Goal: Task Accomplishment & Management: Use online tool/utility

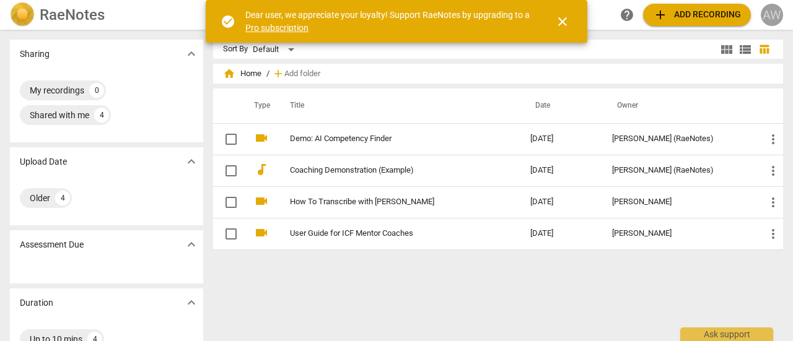
click at [770, 11] on div "AW" at bounding box center [771, 15] width 22 height 22
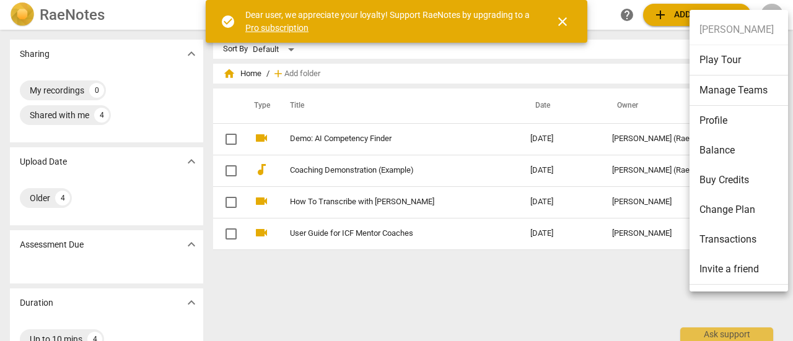
click at [310, 308] on div at bounding box center [396, 170] width 793 height 341
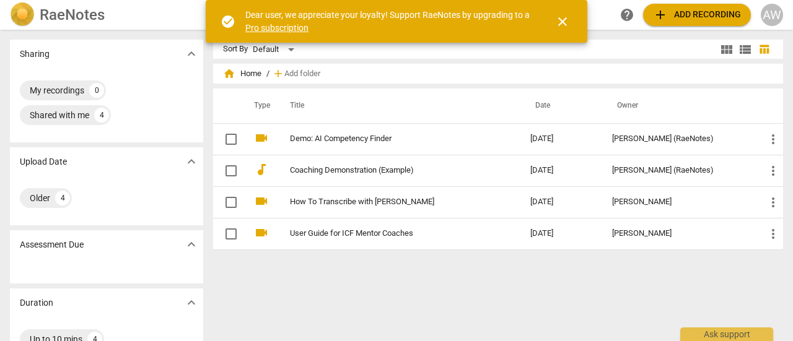
click at [71, 15] on h2 "RaeNotes" at bounding box center [72, 14] width 65 height 17
click at [772, 16] on div "AW" at bounding box center [771, 15] width 22 height 22
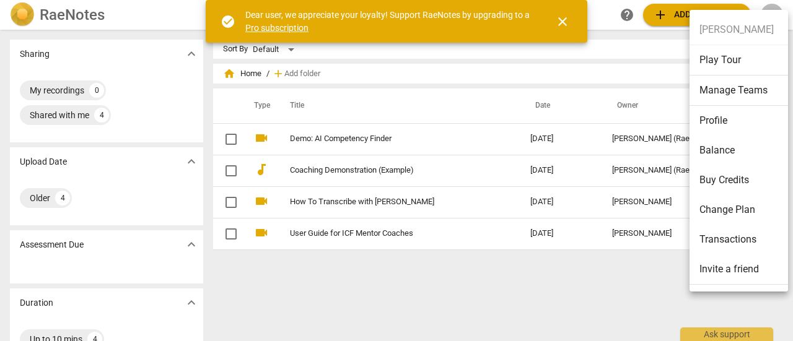
click at [482, 294] on div at bounding box center [396, 170] width 793 height 341
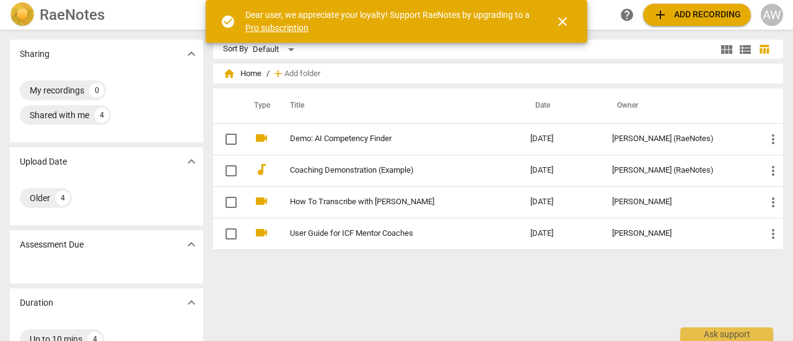
click at [773, 12] on div "AW" at bounding box center [771, 15] width 22 height 22
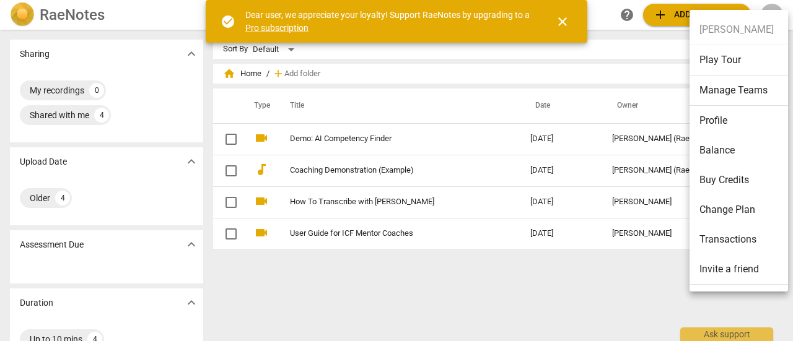
click at [541, 281] on div at bounding box center [396, 170] width 793 height 341
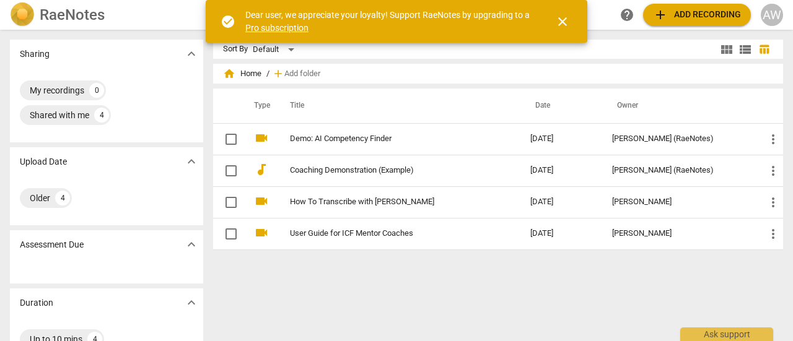
click at [766, 15] on div "AW" at bounding box center [771, 15] width 22 height 22
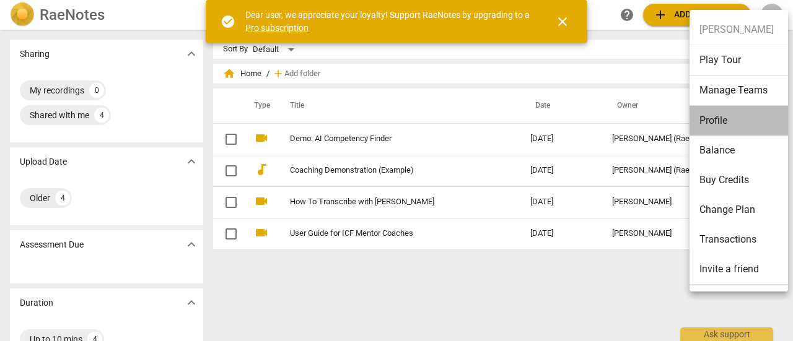
click at [717, 118] on li "Profile" at bounding box center [740, 121] width 103 height 30
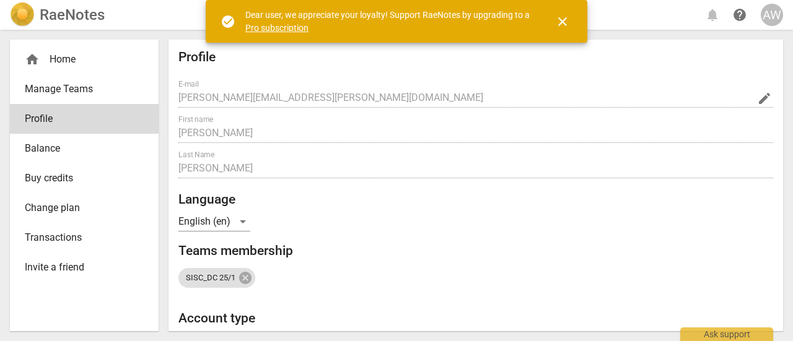
radio input "false"
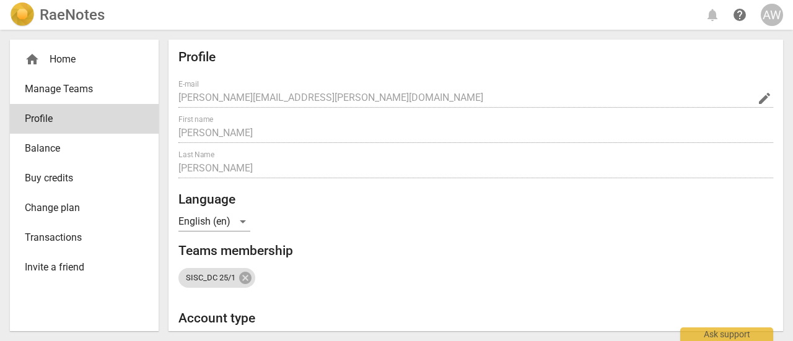
click at [773, 15] on div "AW" at bounding box center [771, 15] width 22 height 22
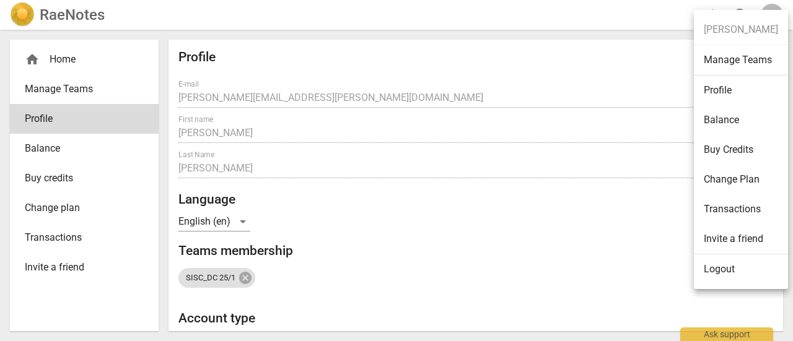
click at [61, 10] on div at bounding box center [396, 170] width 793 height 341
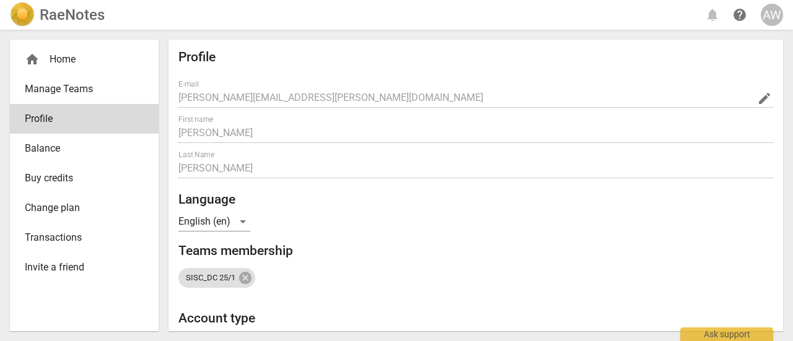
click at [28, 12] on img at bounding box center [22, 14] width 25 height 25
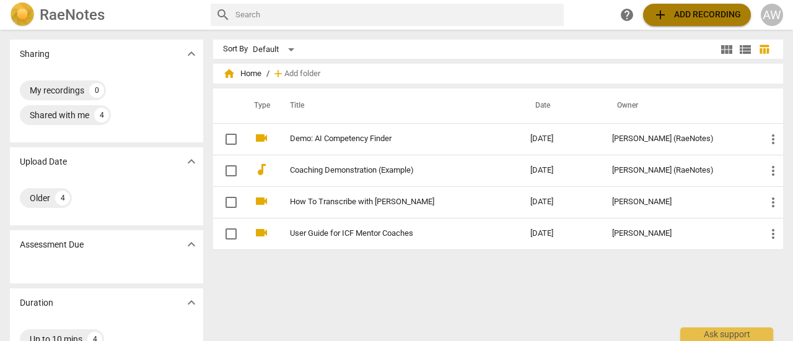
click at [691, 13] on span "add Add recording" at bounding box center [697, 14] width 88 height 15
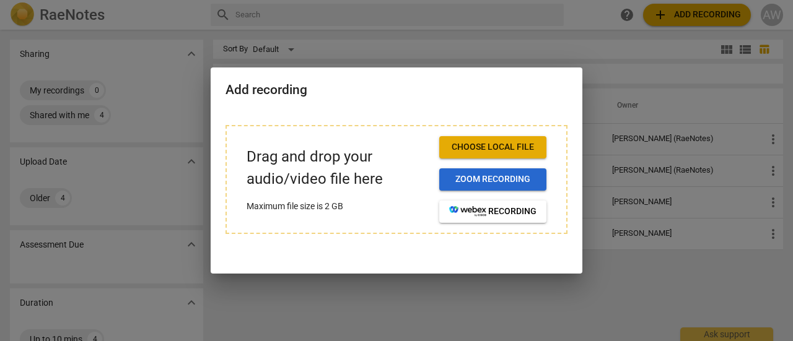
click at [490, 175] on span "Zoom recording" at bounding box center [492, 179] width 87 height 12
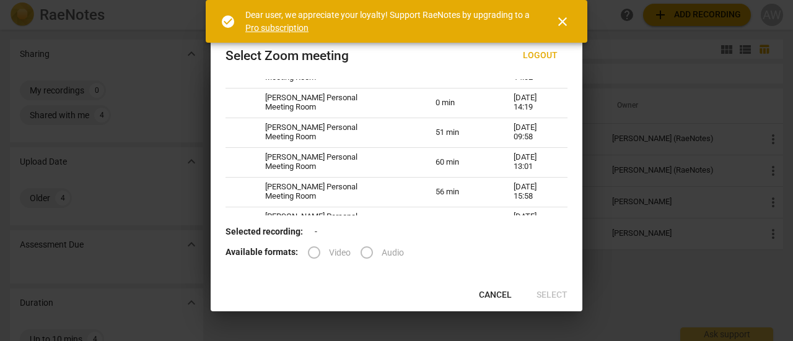
scroll to position [194, 0]
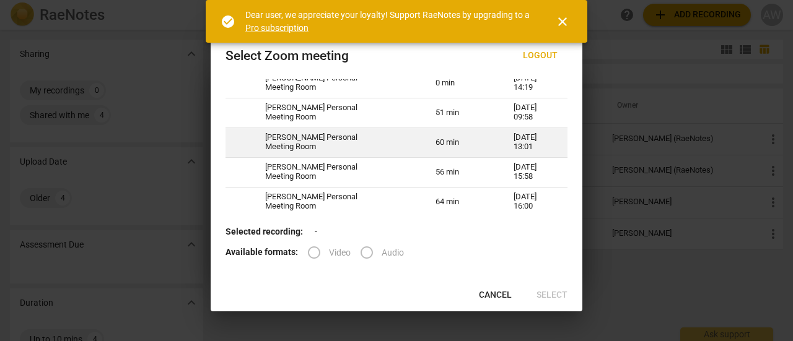
click at [326, 139] on td "Alison Whitmire's Personal Meeting Room" at bounding box center [335, 143] width 170 height 30
radio input "true"
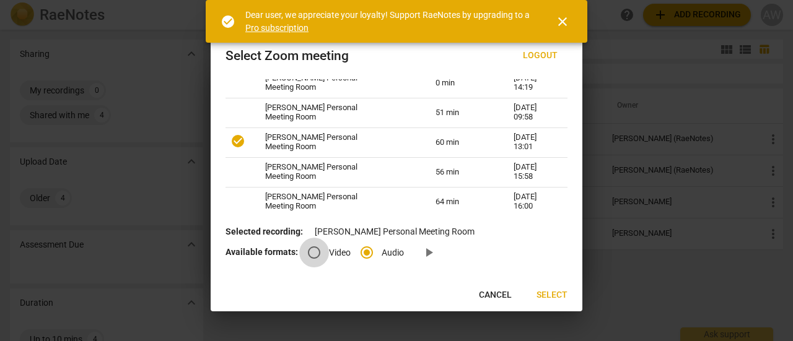
click at [312, 254] on input "Video" at bounding box center [314, 253] width 30 height 30
radio input "true"
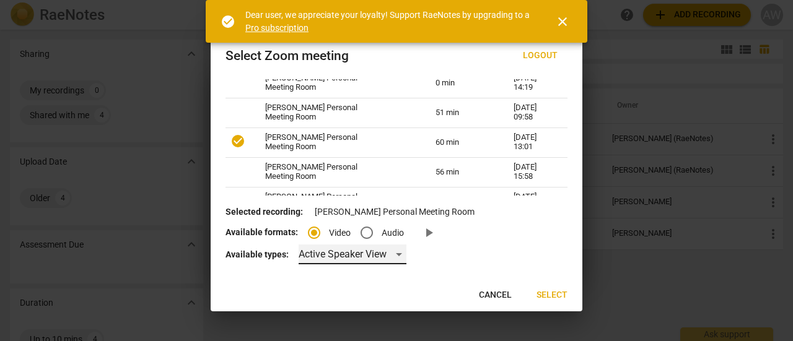
click at [399, 251] on div "Active Speaker View" at bounding box center [352, 255] width 108 height 20
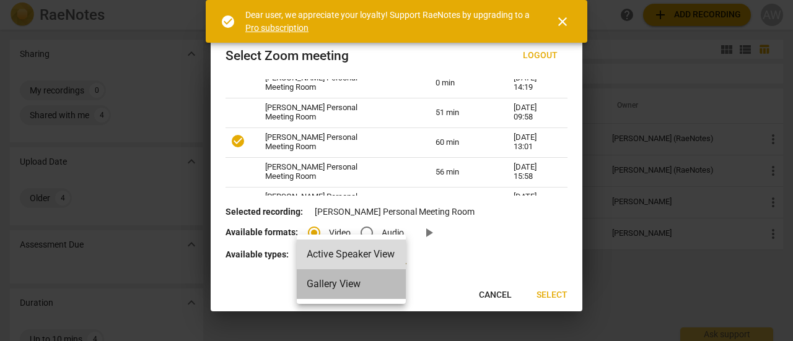
click at [360, 285] on li "Gallery View" at bounding box center [351, 284] width 109 height 30
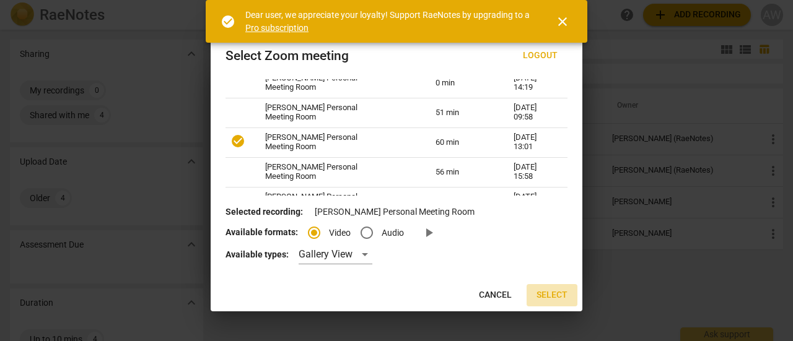
click at [557, 295] on span "Select" at bounding box center [551, 295] width 31 height 12
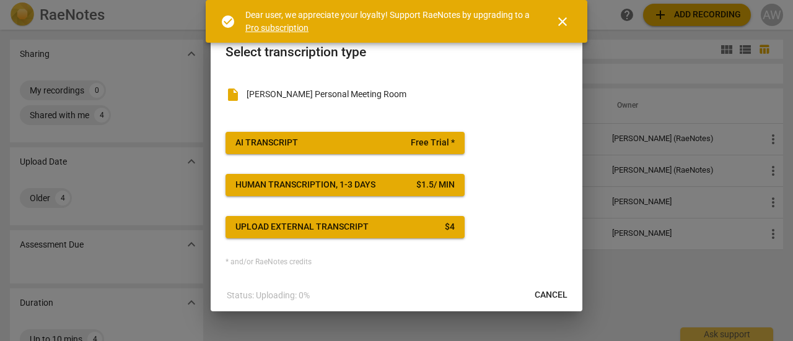
scroll to position [2, 0]
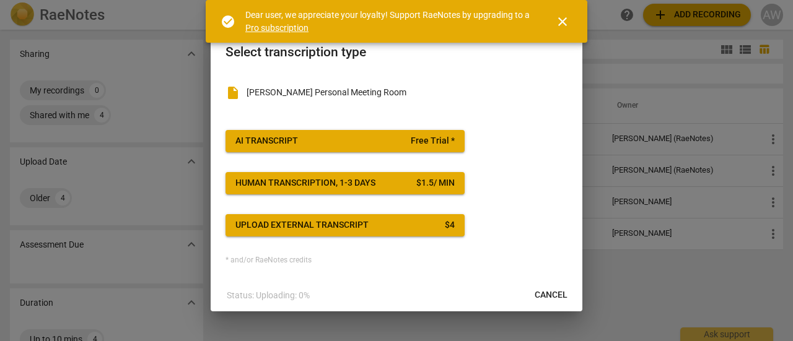
click at [318, 136] on span "AI Transcript Free Trial *" at bounding box center [344, 141] width 219 height 12
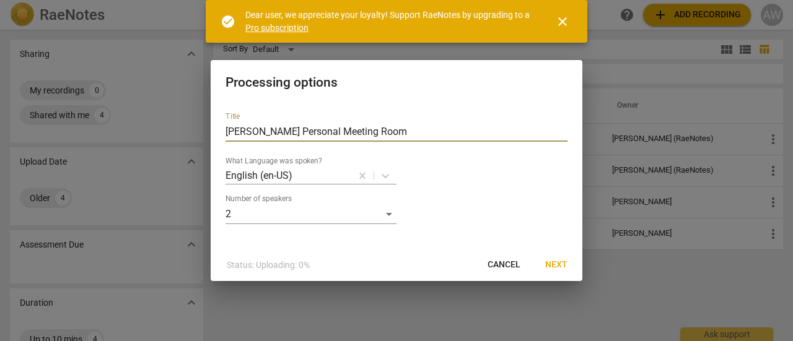
click at [433, 131] on input "Alison Whitmire's Personal Meeting Room" at bounding box center [396, 132] width 342 height 20
type input "[PERSON_NAME] - Coaching Demo - Client 3 - Session 1"
click at [559, 263] on span "Next" at bounding box center [556, 265] width 22 height 12
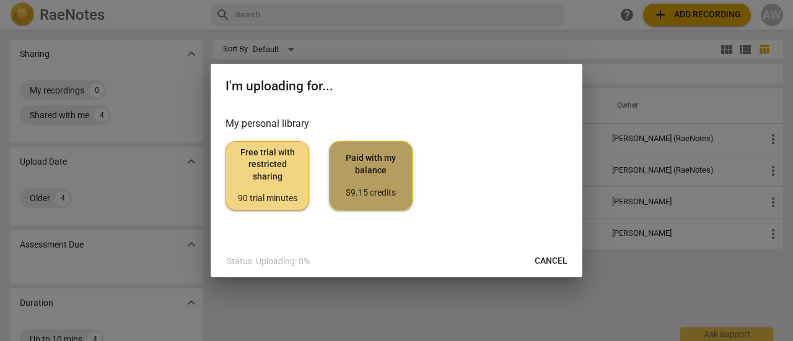
click at [368, 172] on span "Paid with my balance $9.15 credits" at bounding box center [370, 175] width 63 height 46
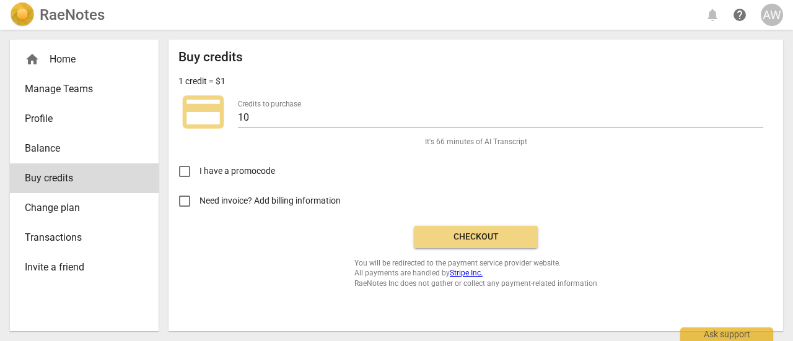
click at [481, 233] on span "Checkout" at bounding box center [476, 237] width 104 height 12
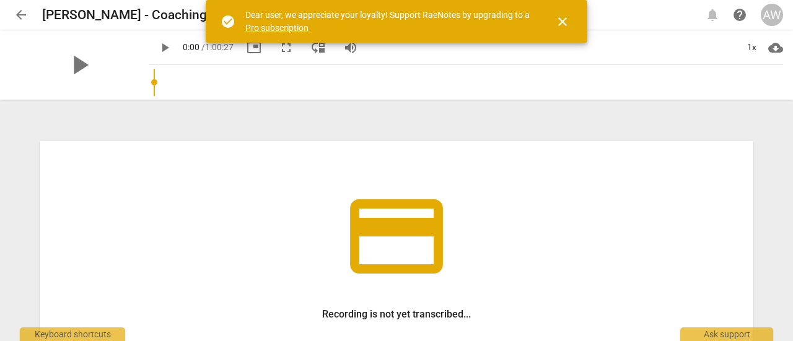
click at [569, 19] on span "close" at bounding box center [562, 21] width 15 height 15
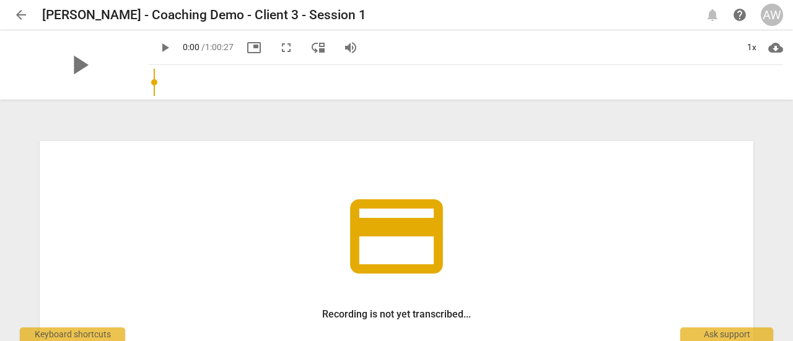
click at [19, 14] on span "arrow_back" at bounding box center [21, 14] width 15 height 15
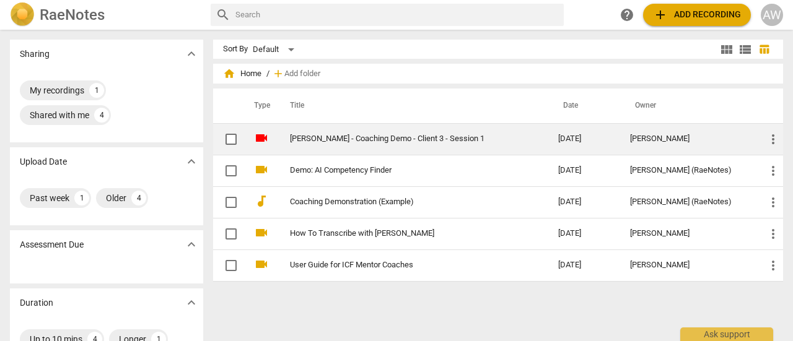
click at [513, 137] on link "[PERSON_NAME] - Coaching Demo - Client 3 - Session 1" at bounding box center [402, 138] width 224 height 9
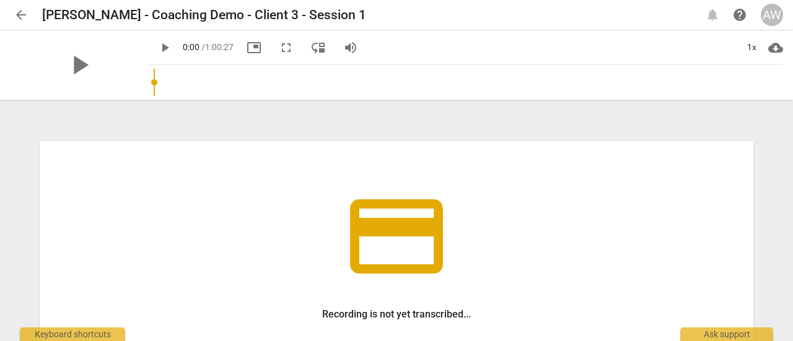
click at [19, 13] on span "arrow_back" at bounding box center [21, 14] width 15 height 15
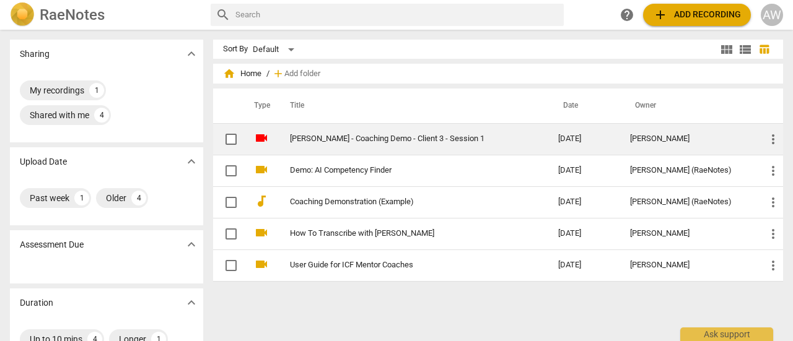
click at [513, 134] on link "[PERSON_NAME] - Coaching Demo - Client 3 - Session 1" at bounding box center [402, 138] width 224 height 9
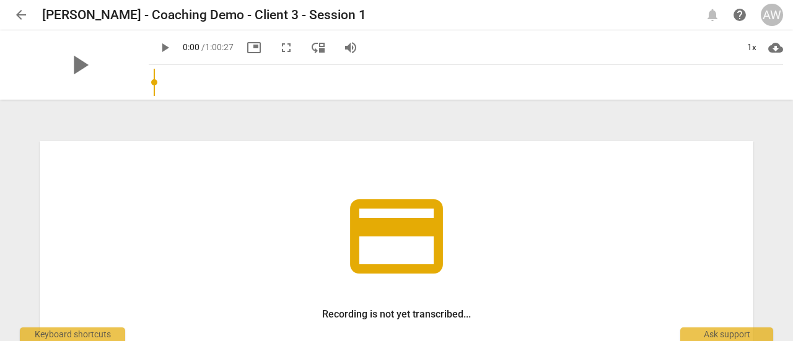
click at [17, 14] on span "arrow_back" at bounding box center [21, 14] width 15 height 15
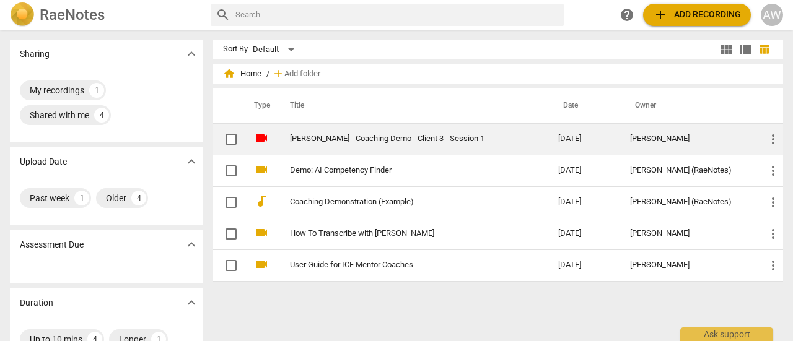
click at [513, 134] on link "[PERSON_NAME] - Coaching Demo - Client 3 - Session 1" at bounding box center [402, 138] width 224 height 9
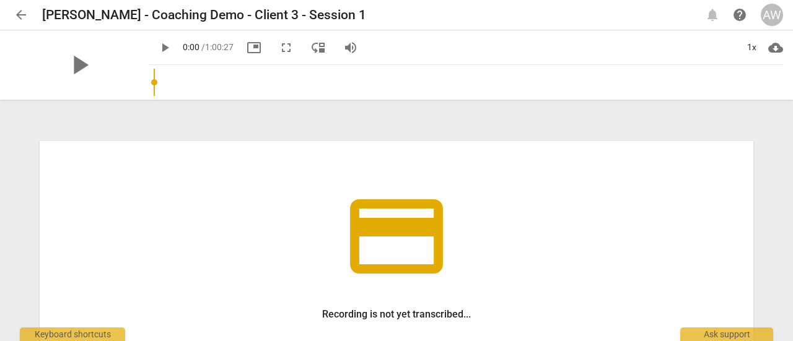
click at [18, 11] on span "arrow_back" at bounding box center [21, 14] width 15 height 15
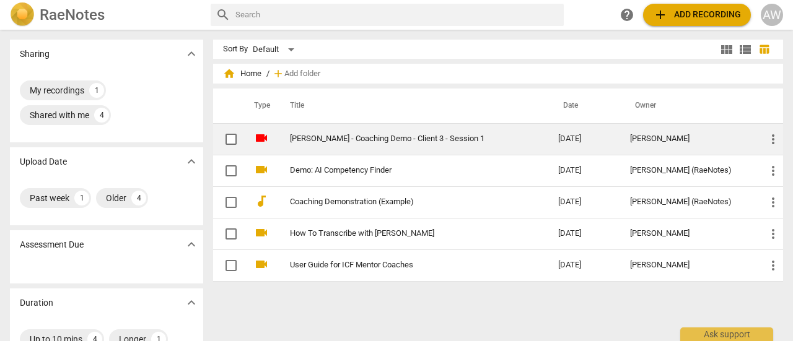
click at [342, 138] on link "[PERSON_NAME] - Coaching Demo - Client 3 - Session 1" at bounding box center [402, 138] width 224 height 9
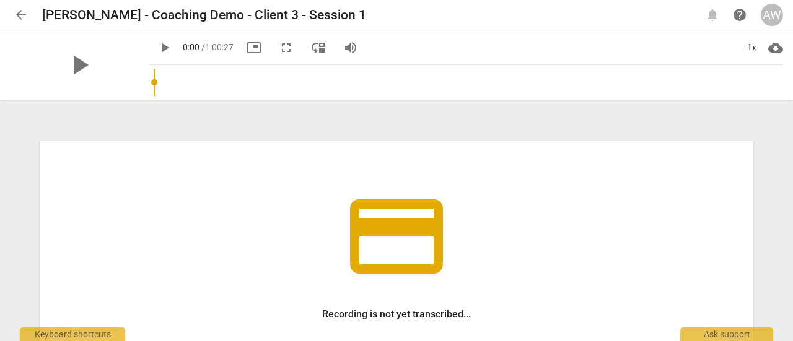
click at [21, 11] on span "arrow_back" at bounding box center [21, 14] width 15 height 15
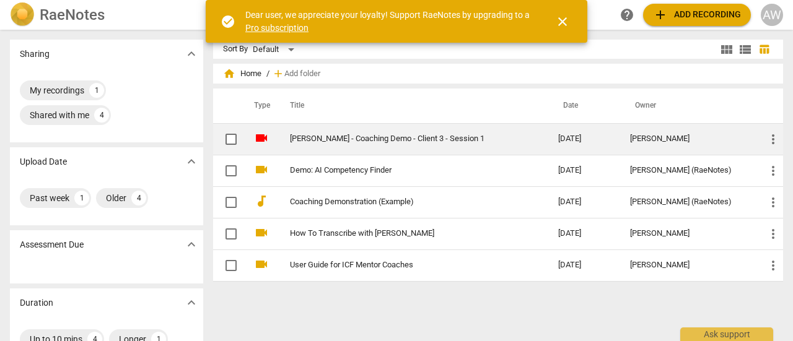
click at [339, 136] on link "[PERSON_NAME] - Coaching Demo - Client 3 - Session 1" at bounding box center [402, 138] width 224 height 9
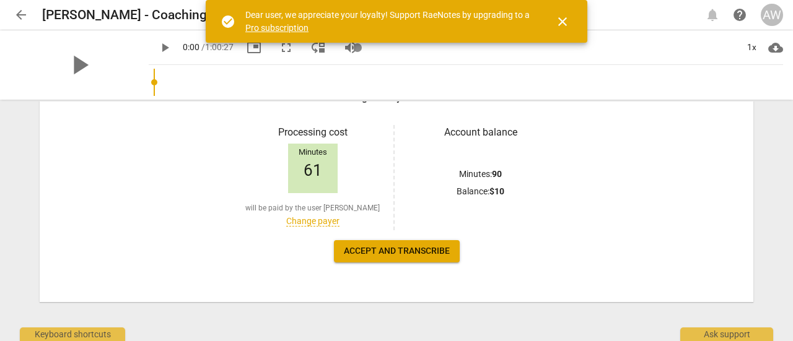
scroll to position [217, 0]
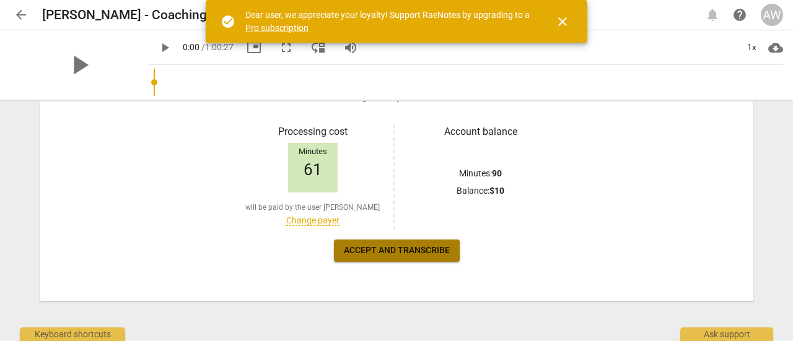
click at [391, 249] on span "Accept and transcribe" at bounding box center [397, 251] width 106 height 12
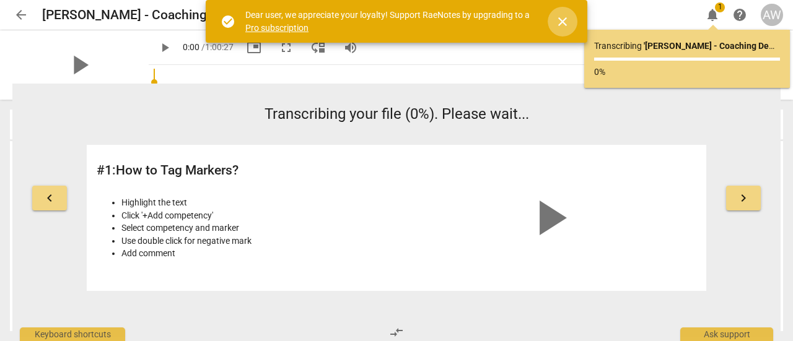
click at [562, 20] on span "close" at bounding box center [562, 21] width 15 height 15
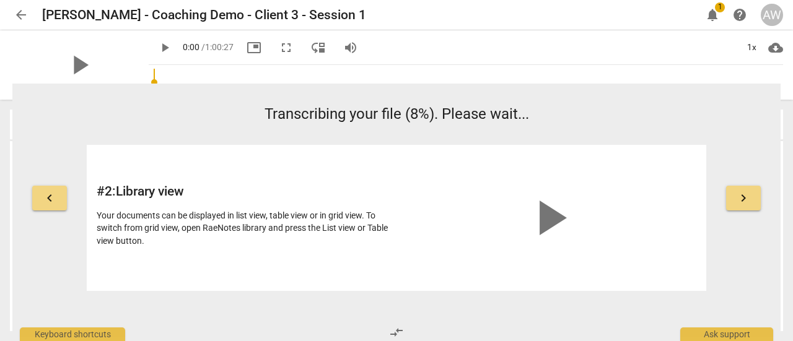
click at [552, 217] on span "play_arrow" at bounding box center [548, 217] width 59 height 59
click at [550, 217] on span "play_arrow" at bounding box center [548, 217] width 59 height 59
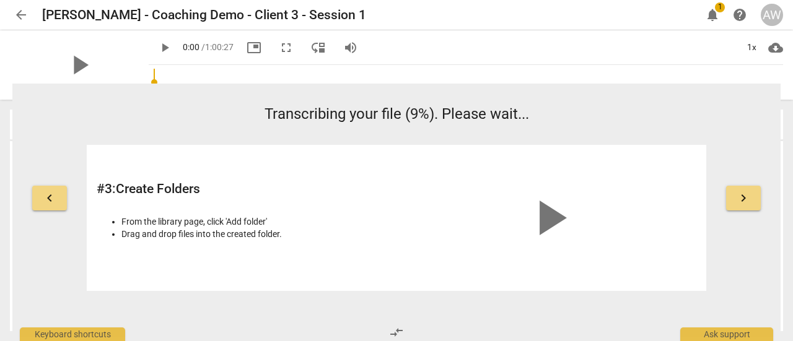
click at [42, 194] on span "keyboard_arrow_left" at bounding box center [49, 198] width 15 height 15
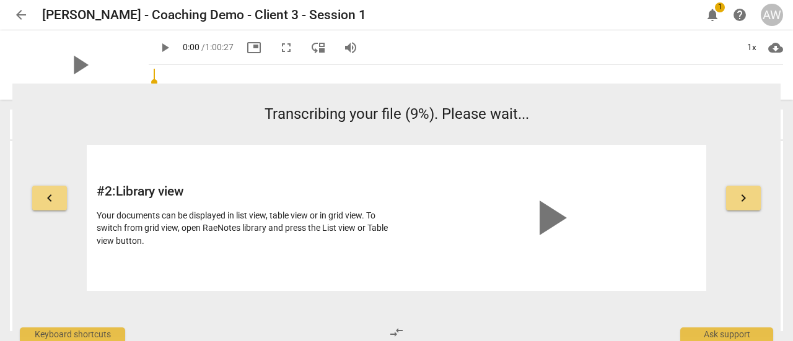
click at [41, 196] on button "keyboard_arrow_left" at bounding box center [49, 198] width 35 height 25
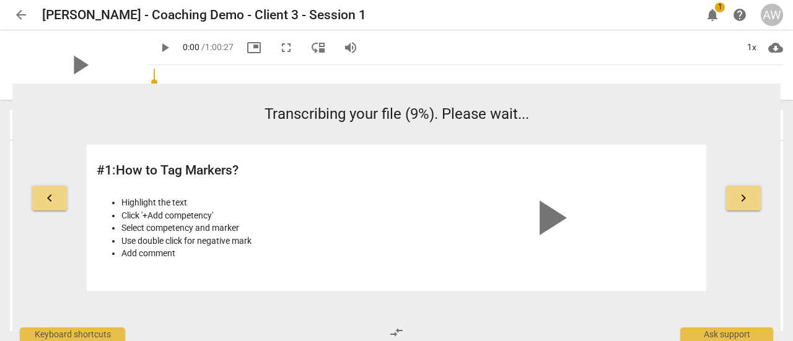
click at [542, 215] on span "play_arrow" at bounding box center [548, 217] width 59 height 59
click at [741, 199] on span "keyboard_arrow_right" at bounding box center [743, 198] width 15 height 15
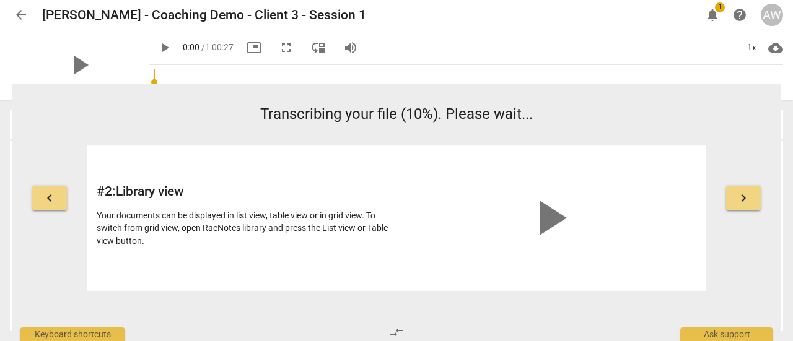
click at [741, 199] on span "keyboard_arrow_right" at bounding box center [743, 198] width 15 height 15
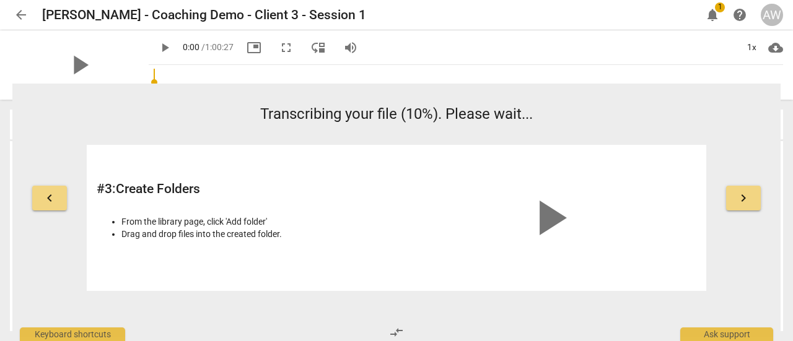
click at [741, 199] on span "keyboard_arrow_right" at bounding box center [743, 198] width 15 height 15
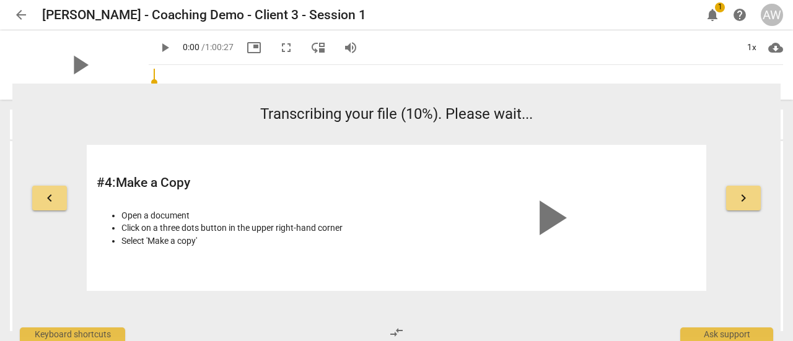
click at [741, 199] on span "keyboard_arrow_right" at bounding box center [743, 198] width 15 height 15
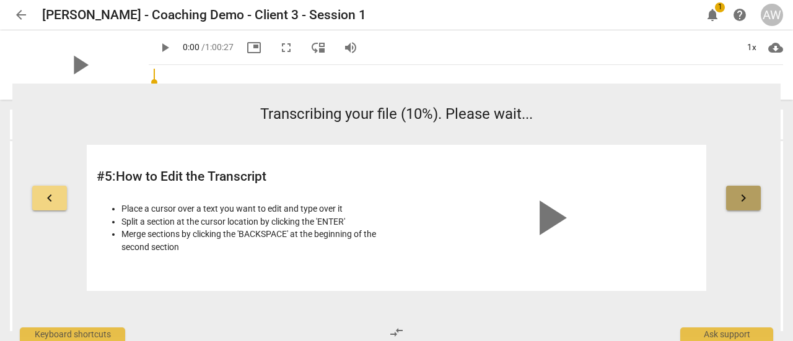
click at [741, 198] on span "keyboard_arrow_right" at bounding box center [743, 198] width 15 height 15
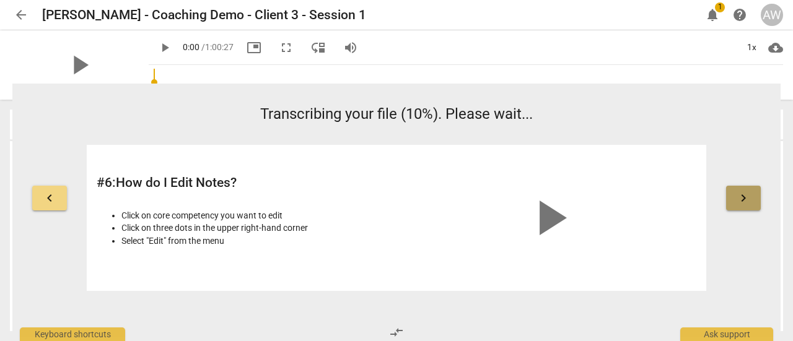
click at [741, 198] on span "keyboard_arrow_right" at bounding box center [743, 198] width 15 height 15
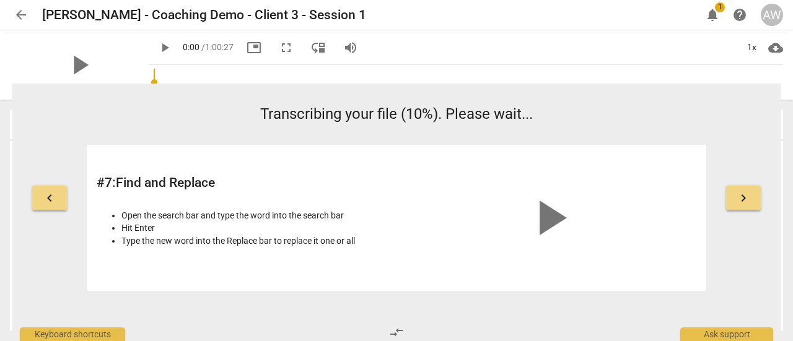
click at [741, 198] on span "keyboard_arrow_right" at bounding box center [743, 198] width 15 height 15
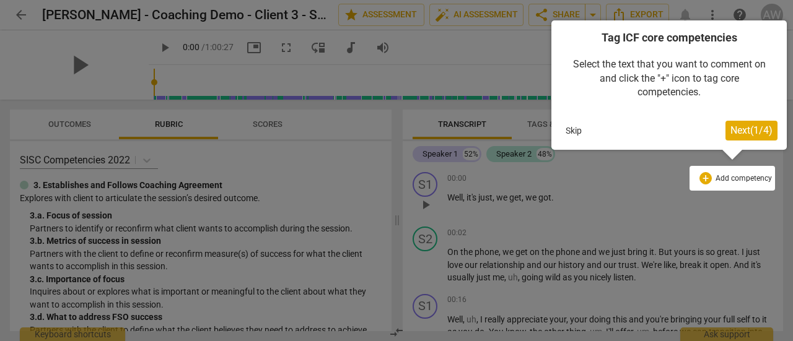
click at [571, 131] on button "Skip" at bounding box center [573, 130] width 26 height 19
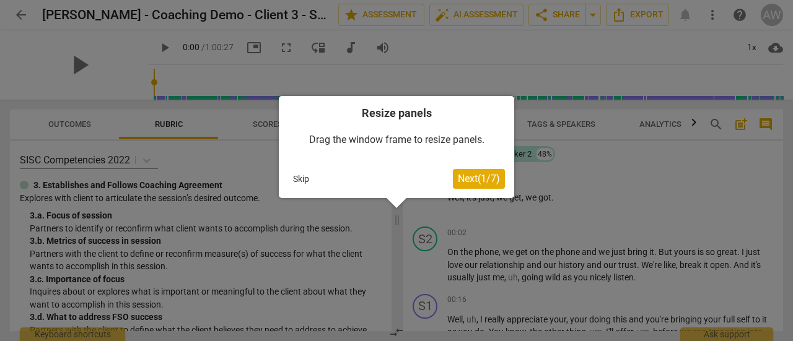
click at [298, 175] on button "Skip" at bounding box center [301, 179] width 26 height 19
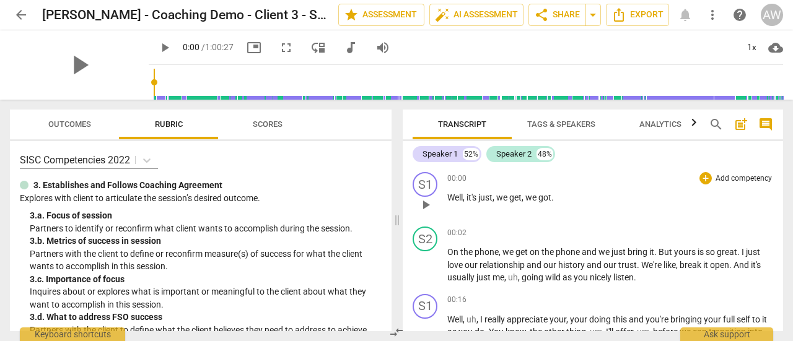
click at [566, 198] on p "Well , it's just , we get , we got ." at bounding box center [610, 197] width 326 height 13
click at [563, 196] on p "Well , it's just , we get , we got ." at bounding box center [610, 197] width 326 height 13
click at [762, 121] on span "comment" at bounding box center [765, 124] width 15 height 15
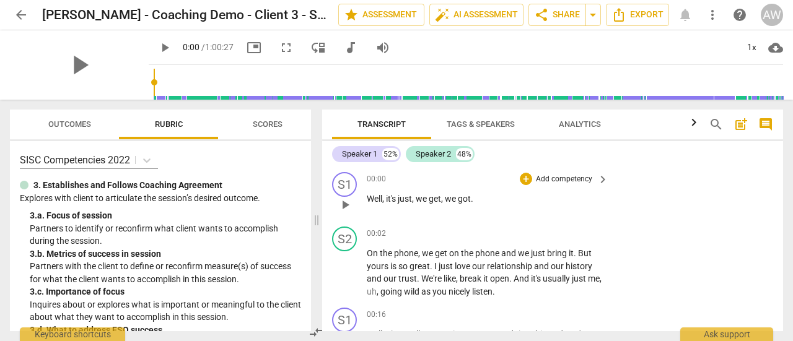
click at [483, 209] on div "00:00 + Add competency keyboard_arrow_right Well , it's just , we get , we got ." at bounding box center [488, 194] width 243 height 45
click at [494, 197] on p "Well , it's just , we get , we got ." at bounding box center [484, 199] width 235 height 13
click at [494, 198] on p "Well , it's just , we get , we got ." at bounding box center [484, 199] width 235 height 13
click at [570, 203] on p "Well , it's just , we get , we got ." at bounding box center [484, 199] width 235 height 13
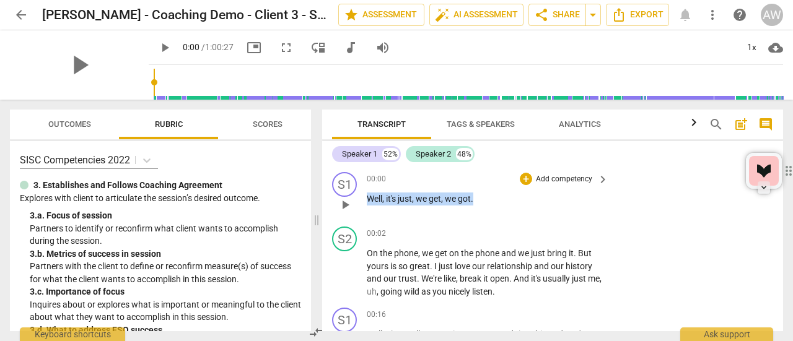
click at [570, 203] on p "Well , it's just , we get , we got ." at bounding box center [484, 199] width 235 height 13
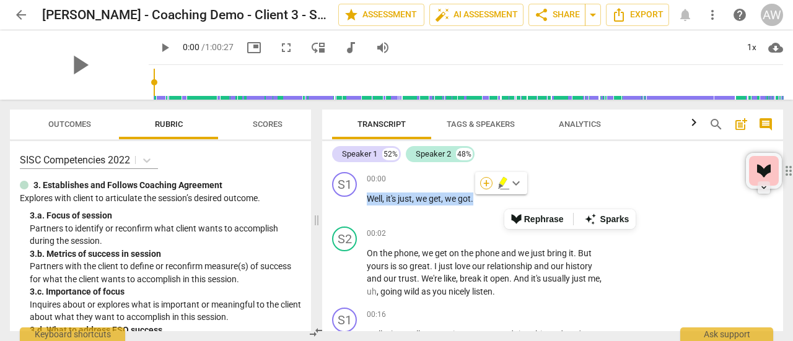
click at [485, 184] on div "+" at bounding box center [486, 183] width 12 height 12
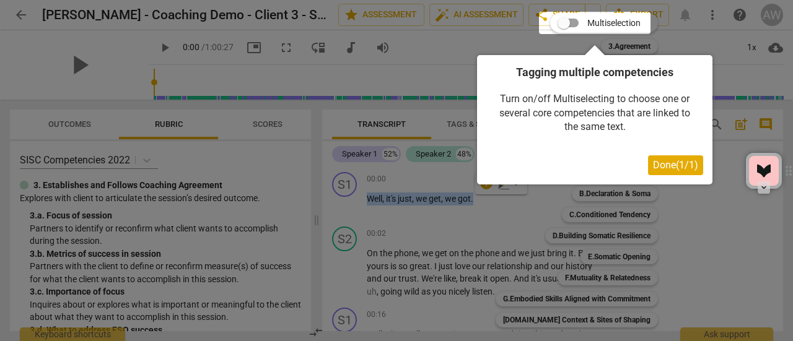
click at [677, 164] on span "Done ( 1 / 1 )" at bounding box center [675, 165] width 45 height 12
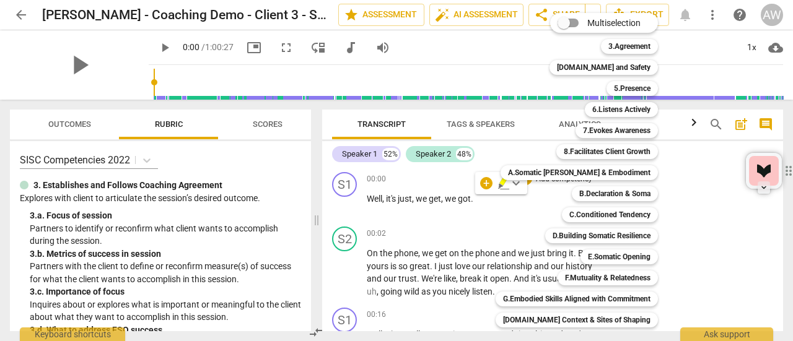
click at [503, 187] on div "Multiselection m 3.Agreement 1 [DOMAIN_NAME] and Safety 2 5.Presence 3 6.Listen…" at bounding box center [580, 223] width 201 height 426
click at [518, 183] on div "A.Somatic [PERSON_NAME] & Embodiment 7" at bounding box center [585, 172] width 181 height 21
drag, startPoint x: 500, startPoint y: 209, endPoint x: 500, endPoint y: 203, distance: 6.2
click at [500, 209] on div "Multiselection m 3.Agreement 1 [DOMAIN_NAME] and Safety 2 5.Presence 3 6.Listen…" at bounding box center [580, 223] width 201 height 426
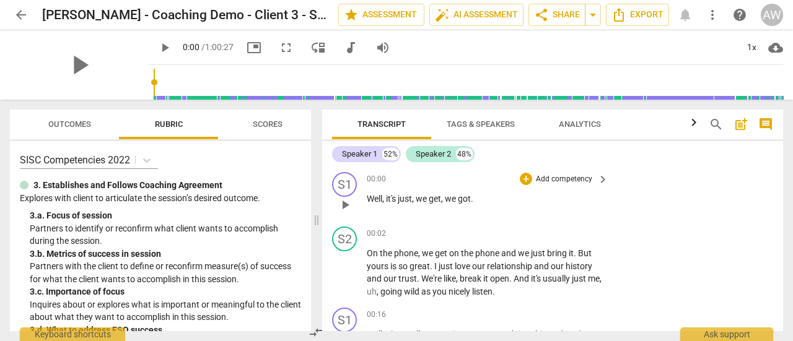
click at [473, 199] on span "." at bounding box center [472, 199] width 2 height 10
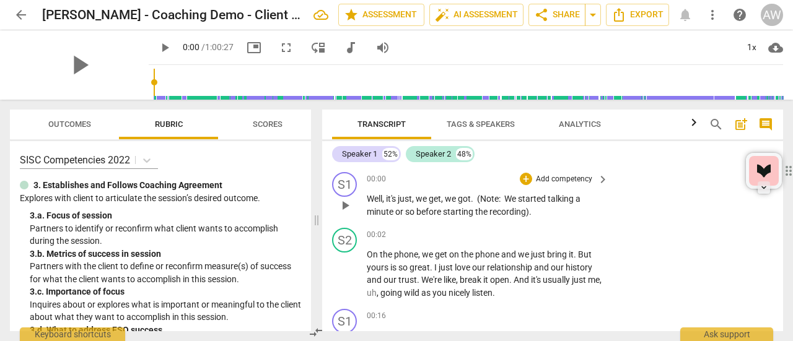
click at [627, 188] on div "S1 play_arrow pause 00:00 + Add competency keyboard_arrow_right Well , it's jus…" at bounding box center [552, 195] width 461 height 56
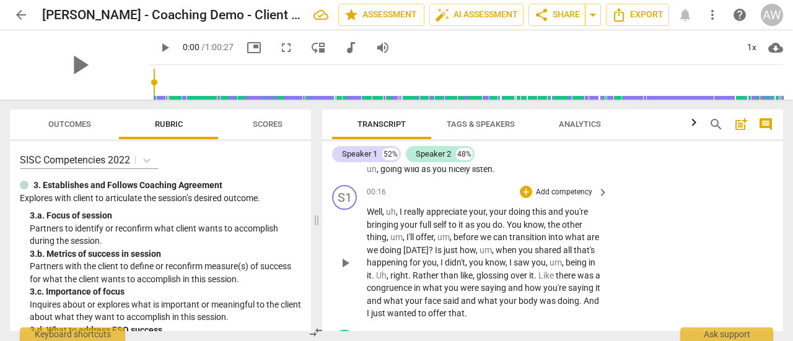
scroll to position [124, 0]
click at [530, 191] on div "+ Add competency" at bounding box center [556, 192] width 74 height 12
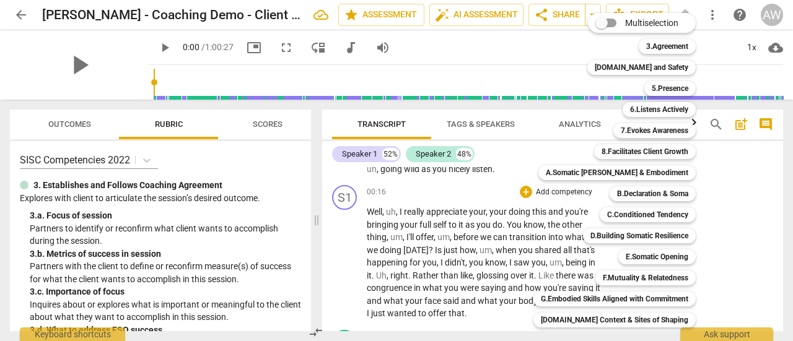
scroll to position [0, 0]
click at [659, 64] on b "[DOMAIN_NAME] and Safety" at bounding box center [640, 67] width 93 height 15
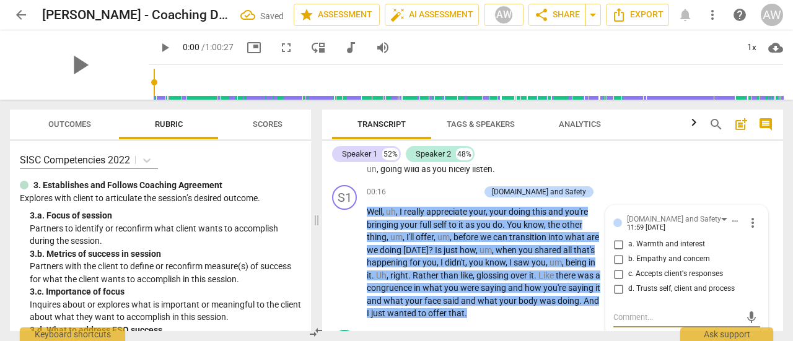
scroll to position [123, 0]
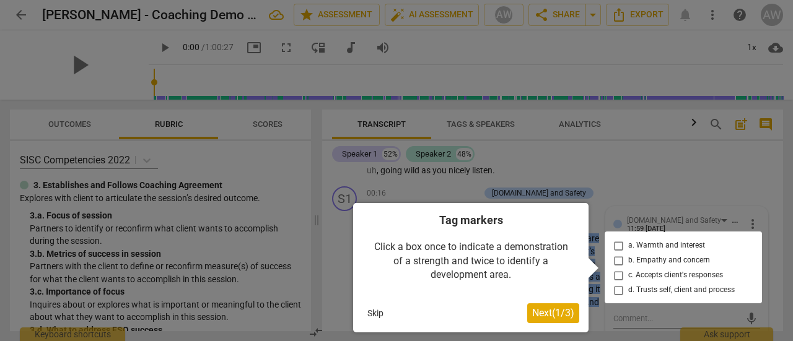
click at [368, 316] on button "Skip" at bounding box center [375, 313] width 26 height 19
